Goal: Information Seeking & Learning: Learn about a topic

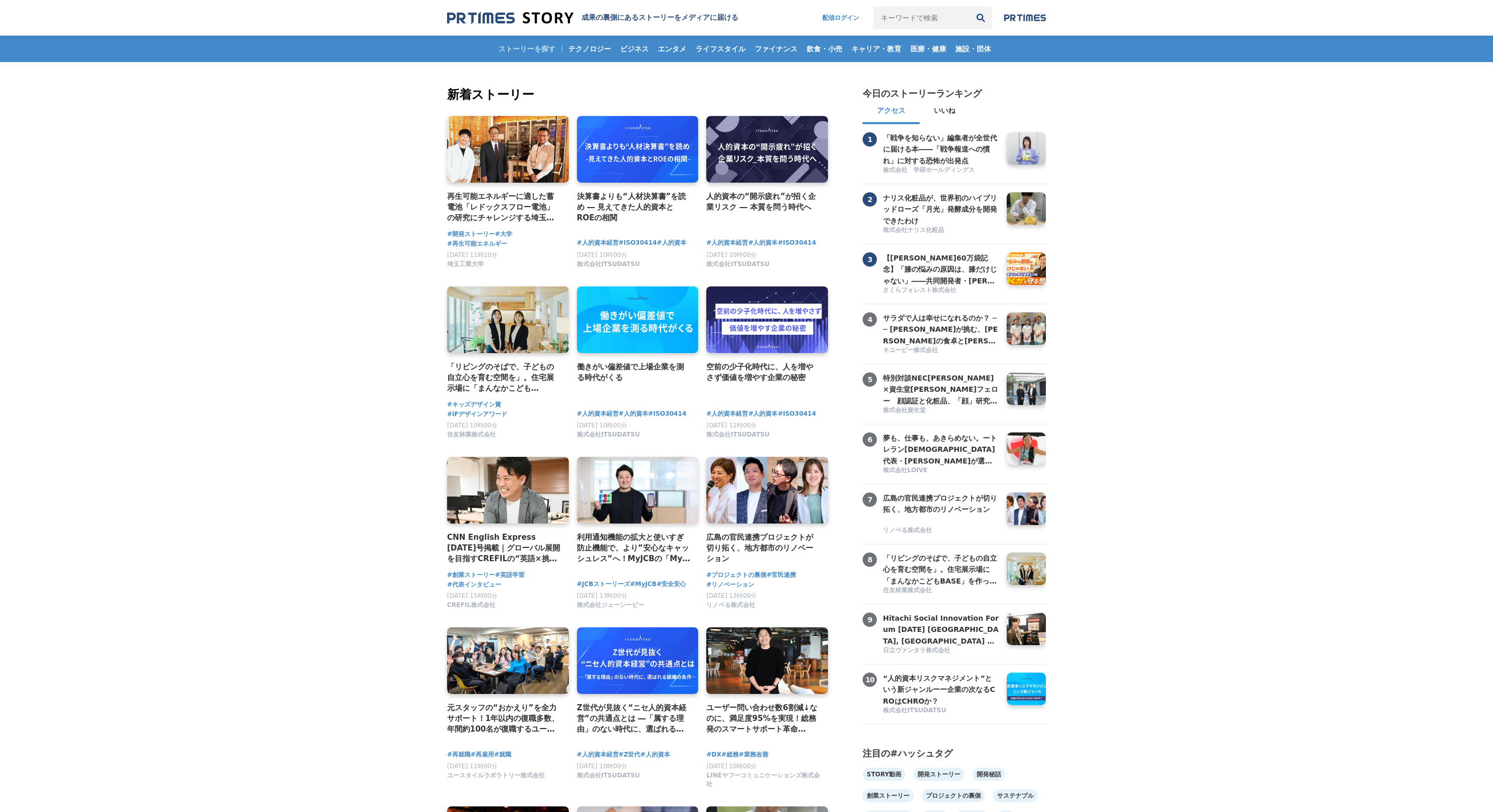
click at [914, 20] on input "キーワードで検索" at bounding box center [921, 18] width 96 height 23
type input "グッズ"
click at [970, 7] on button "検索" at bounding box center [981, 18] width 23 height 23
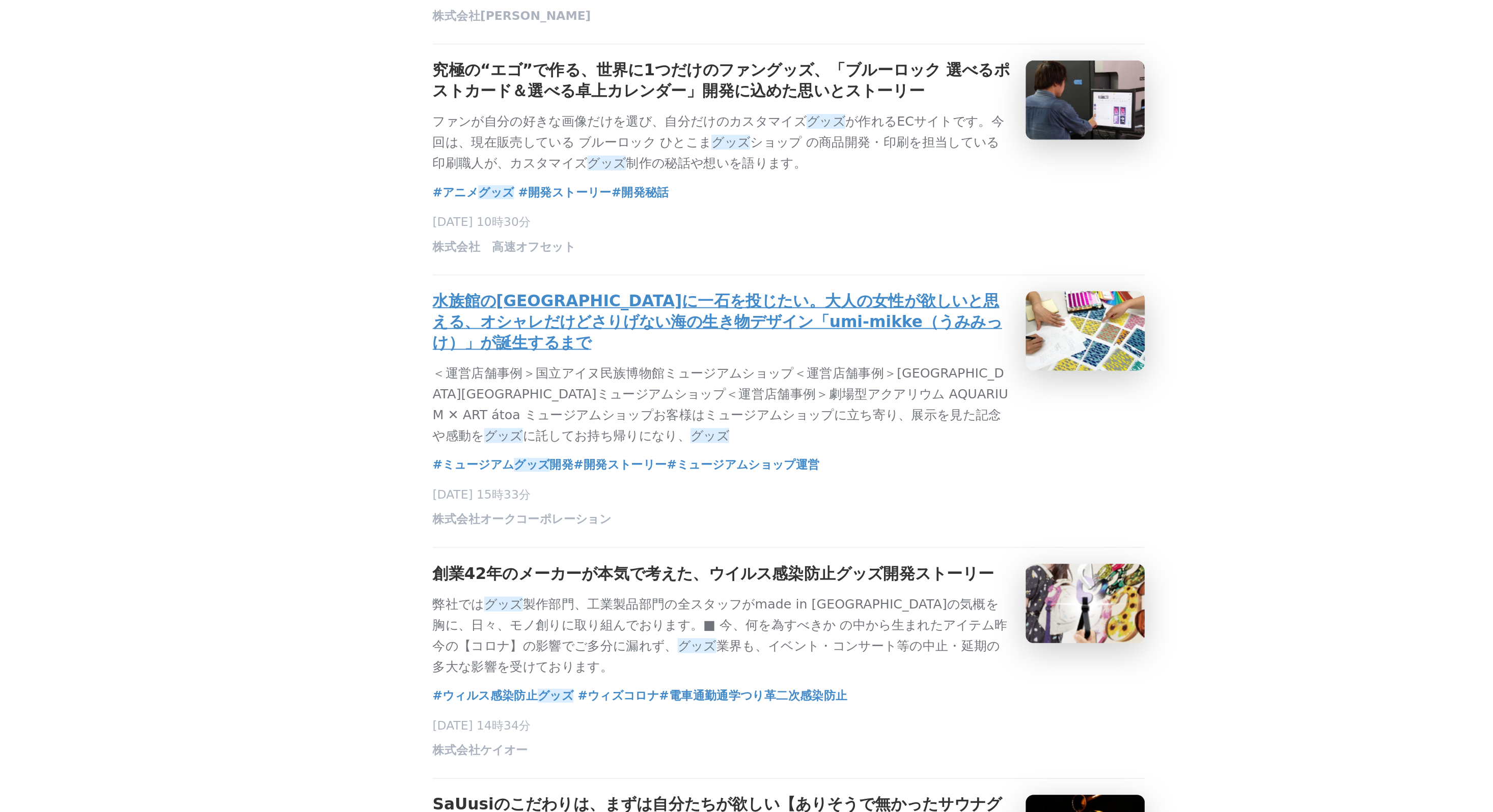
scroll to position [338, 0]
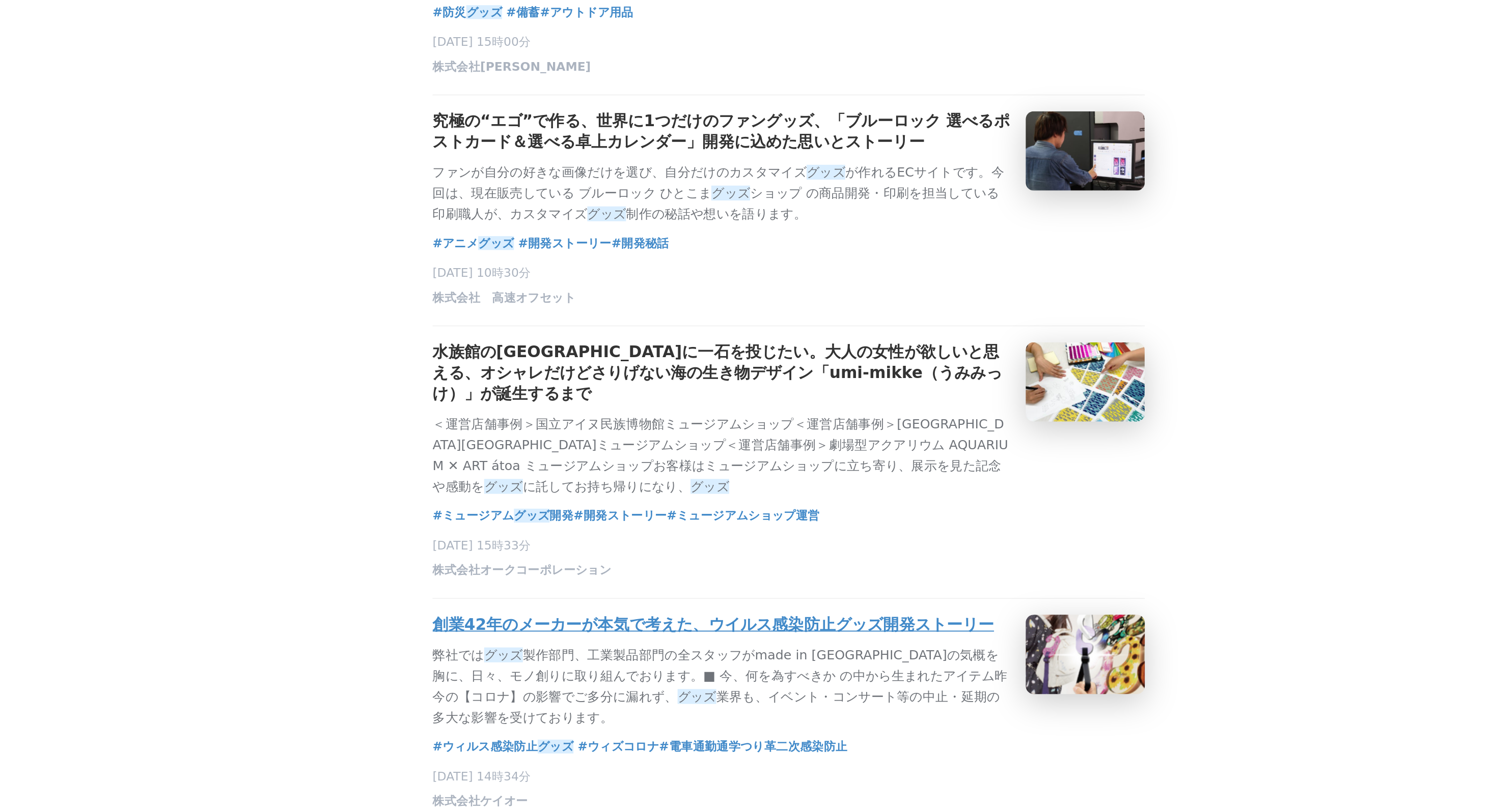
click at [692, 326] on h3 "創業42年のメーカーが本気で考えた、ウイルス感染防止グッズ開発ストーリー" at bounding box center [708, 320] width 288 height 10
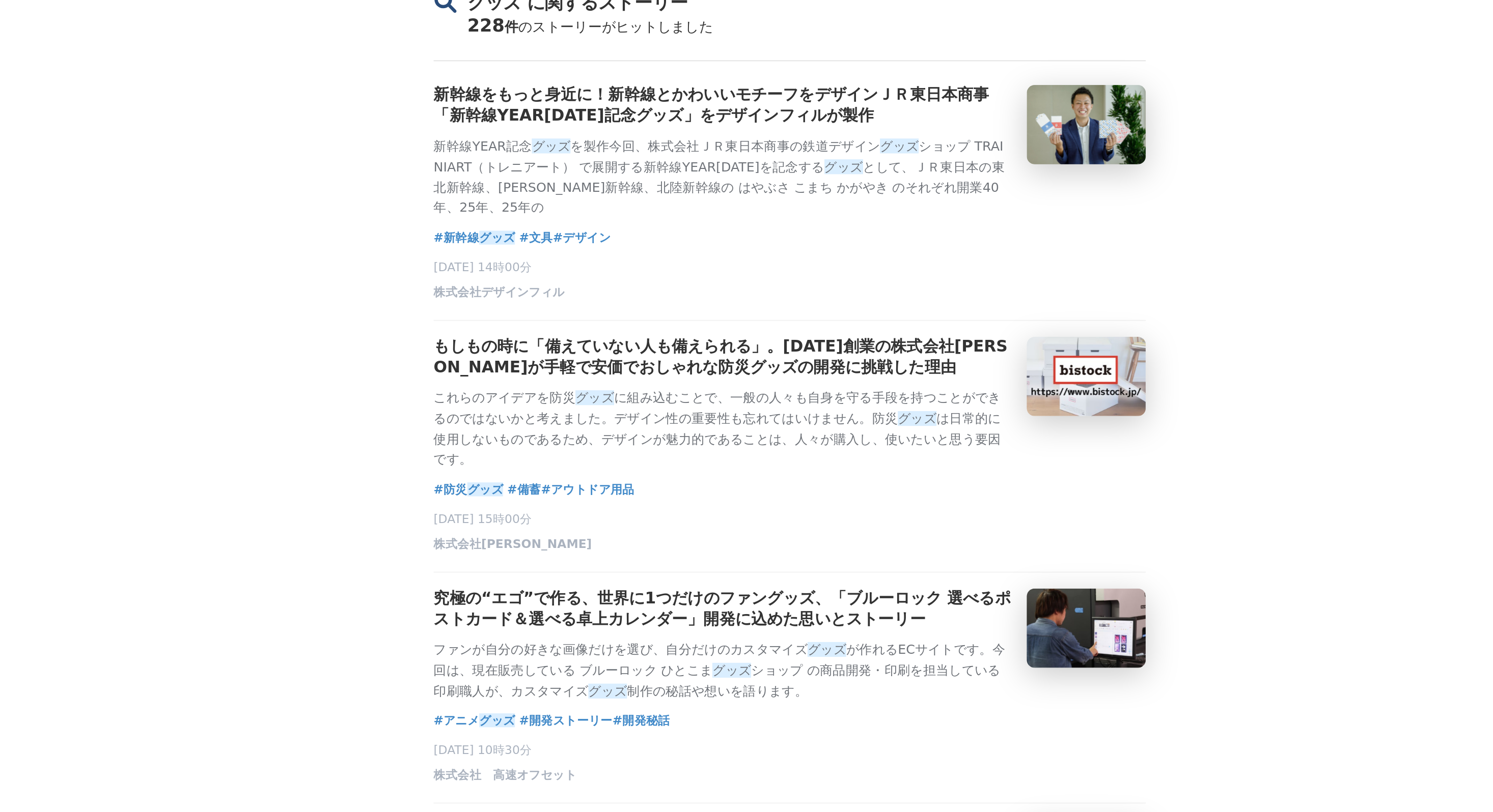
scroll to position [73, 0]
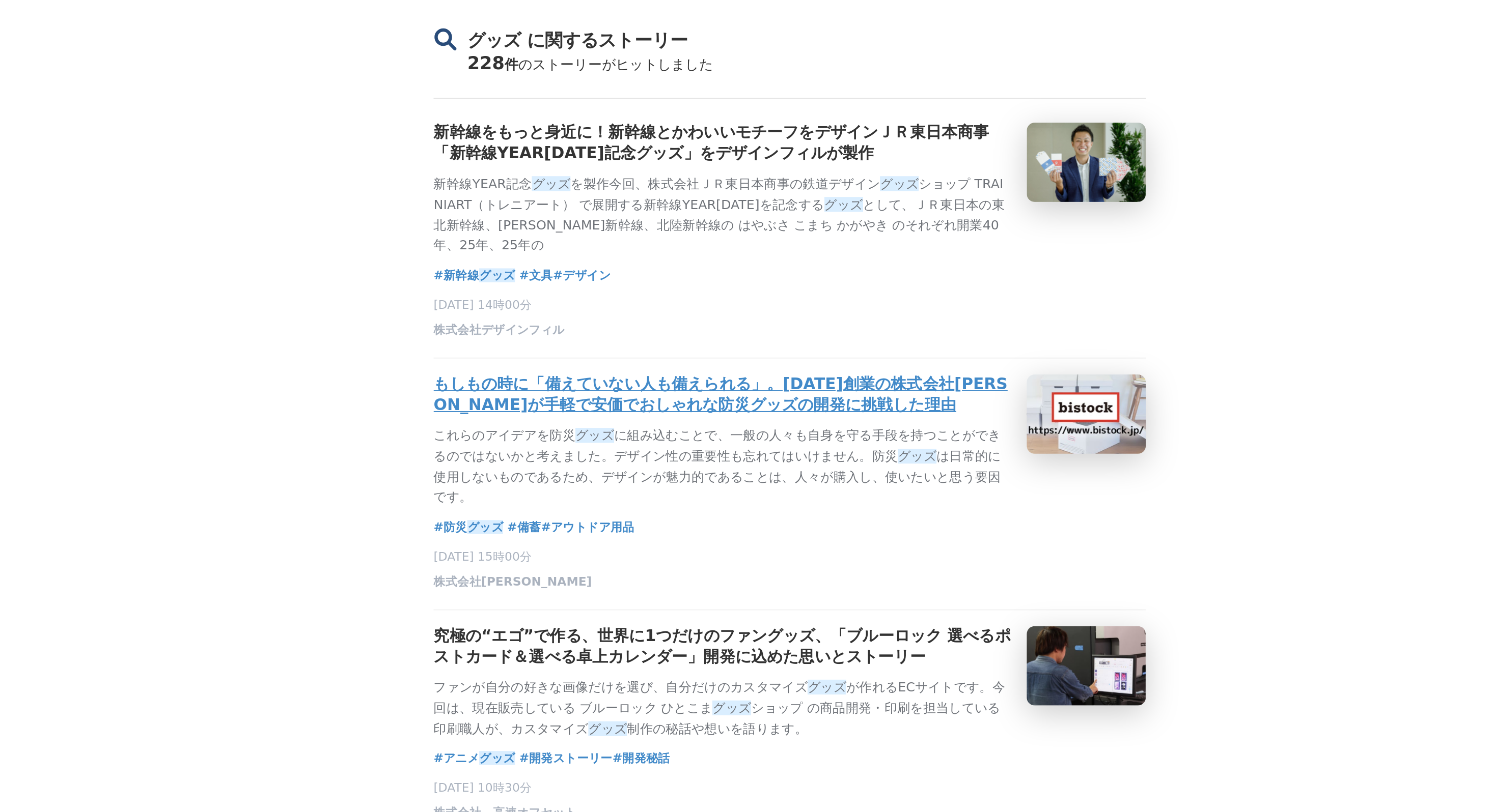
click at [687, 208] on h3 "もしもの時に「備えていない⼈も備えられる」。[DATE]創業の株式会社[PERSON_NAME]が手軽で安価でおしゃれな防災グッズの開発に挑戦した理由" at bounding box center [711, 203] width 296 height 21
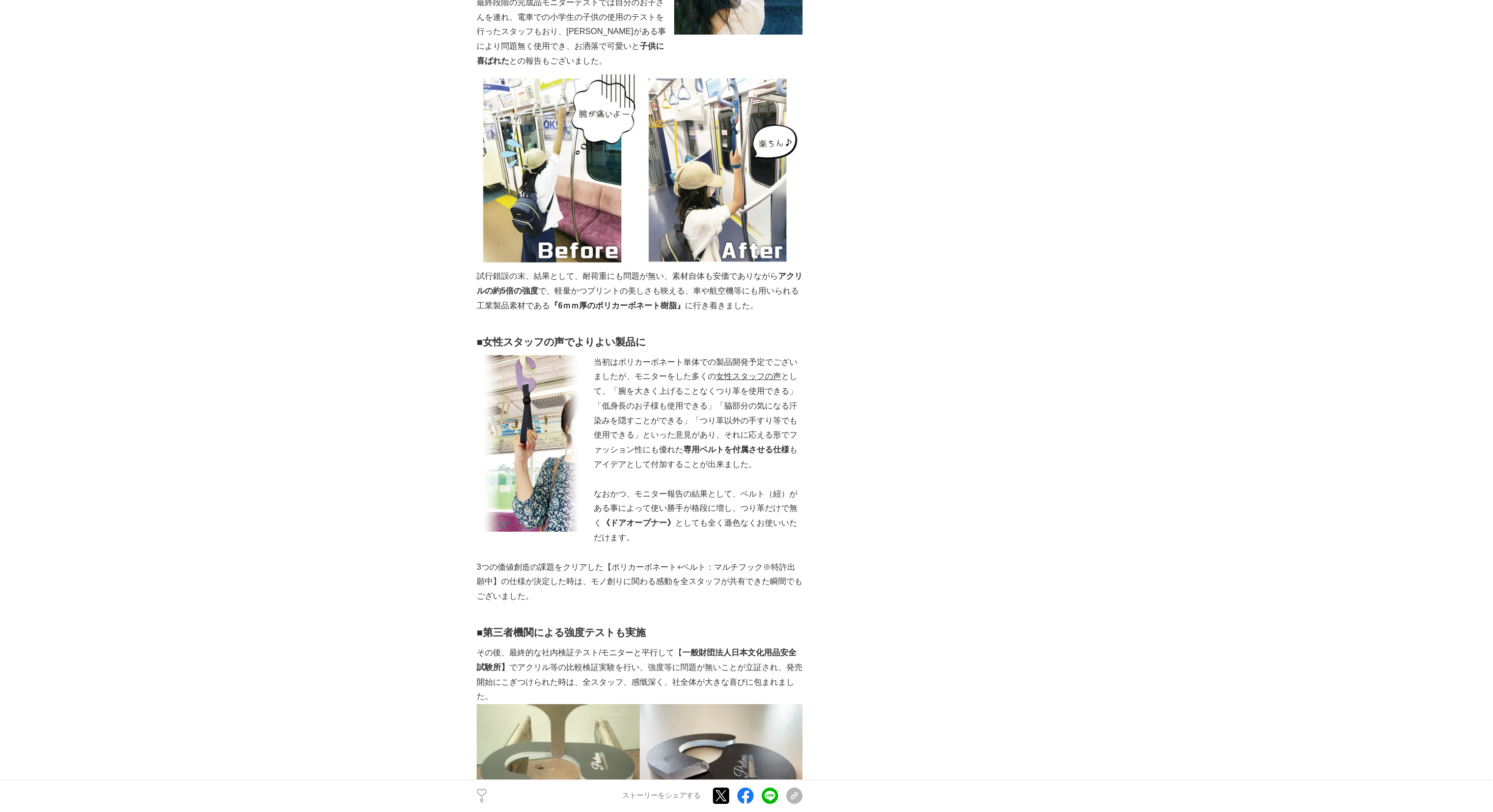
scroll to position [2050, 0]
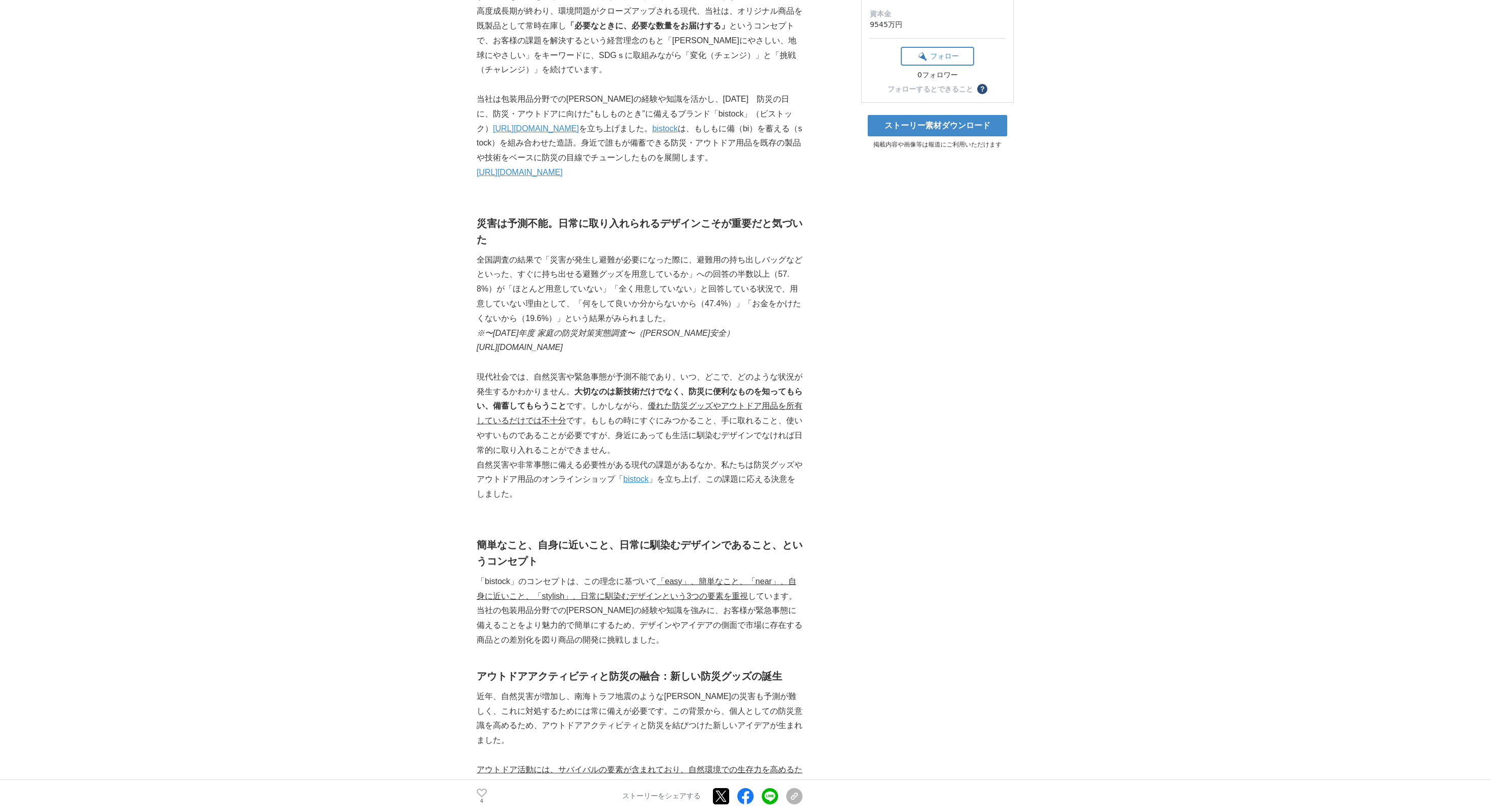
scroll to position [324, 0]
